Goal: Navigation & Orientation: Go to known website

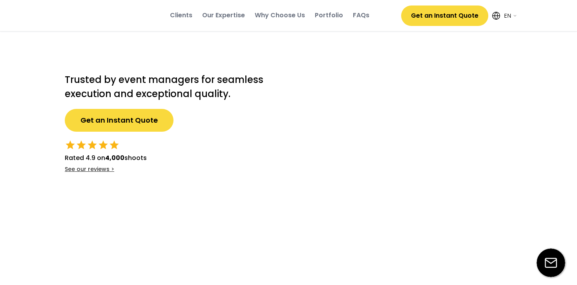
select select ""en""
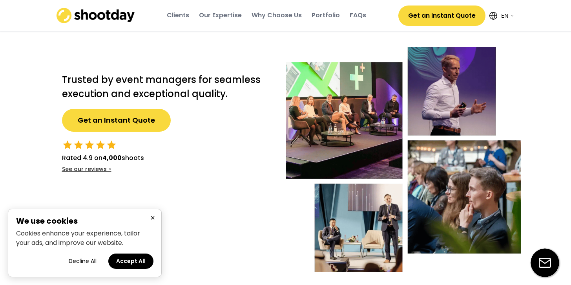
click at [131, 259] on button "Accept All" at bounding box center [130, 260] width 45 height 15
